Goal: Information Seeking & Learning: Learn about a topic

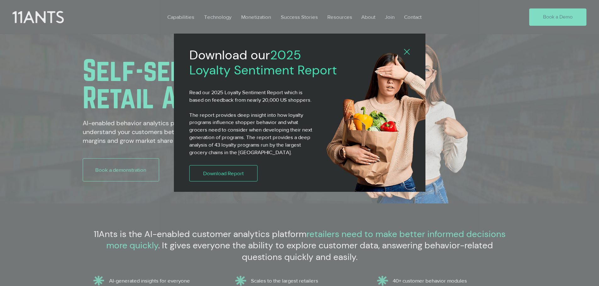
click at [408, 51] on icon "Back to site" at bounding box center [407, 52] width 6 height 6
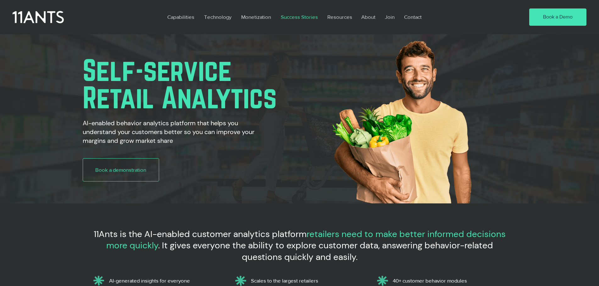
click at [293, 18] on p "Success Stories" at bounding box center [298, 17] width 43 height 14
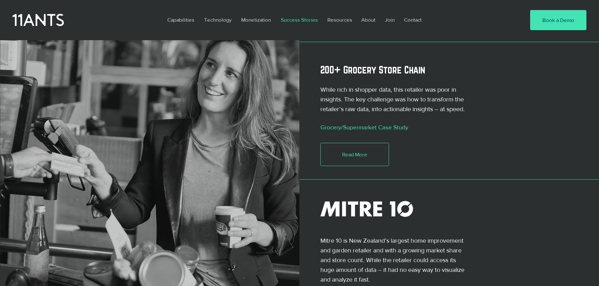
scroll to position [471, 0]
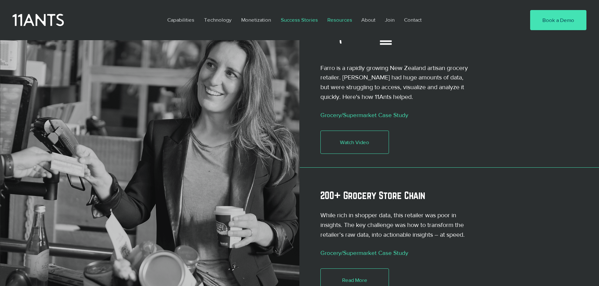
click at [341, 20] on p "Resources" at bounding box center [339, 20] width 31 height 14
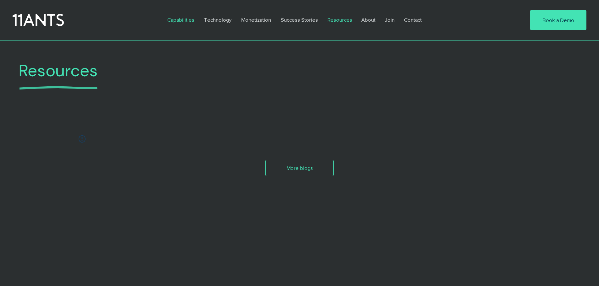
click at [175, 17] on p "Capabilities" at bounding box center [180, 20] width 33 height 14
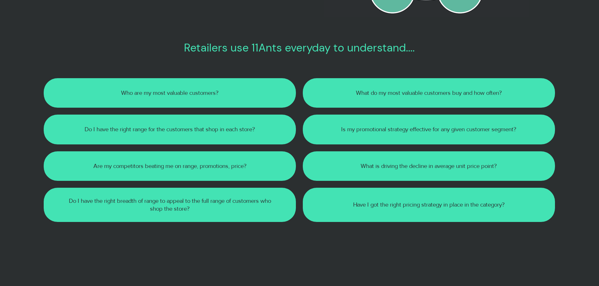
scroll to position [346, 0]
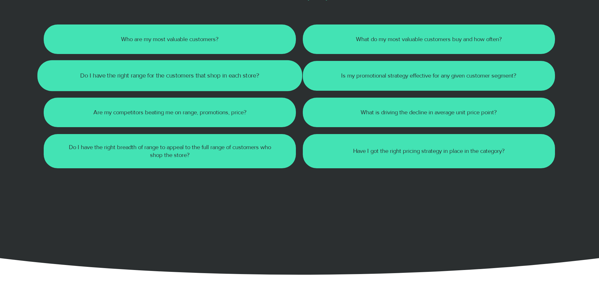
click at [192, 80] on p "Do I have the right range for the customers that shop in each store?" at bounding box center [169, 76] width 215 height 8
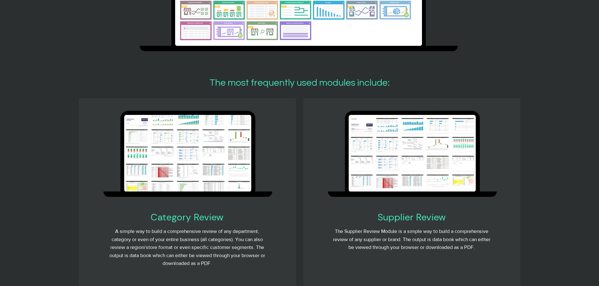
scroll to position [1320, 0]
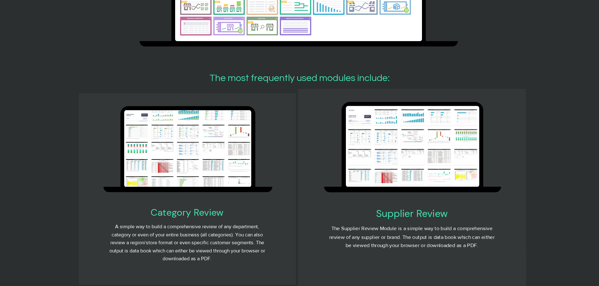
click at [362, 156] on img at bounding box center [411, 146] width 133 height 81
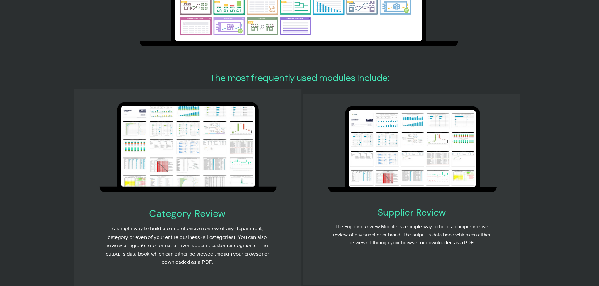
click at [193, 220] on span "Category Review" at bounding box center [187, 213] width 77 height 13
